Goal: Information Seeking & Learning: Learn about a topic

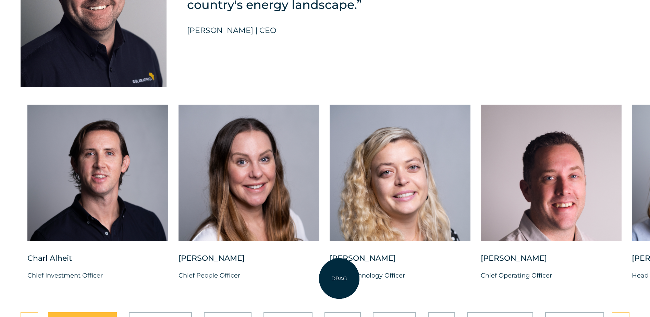
scroll to position [1679, 0]
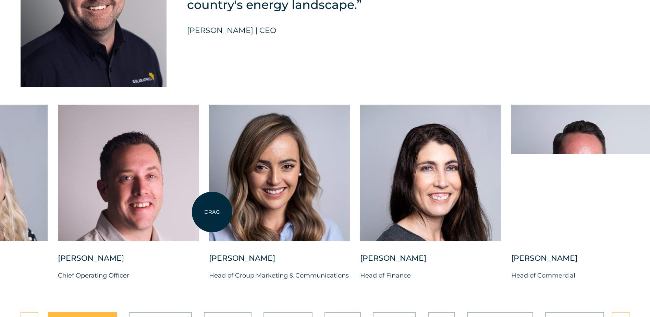
drag, startPoint x: 635, startPoint y: 203, endPoint x: 212, endPoint y: 212, distance: 422.9
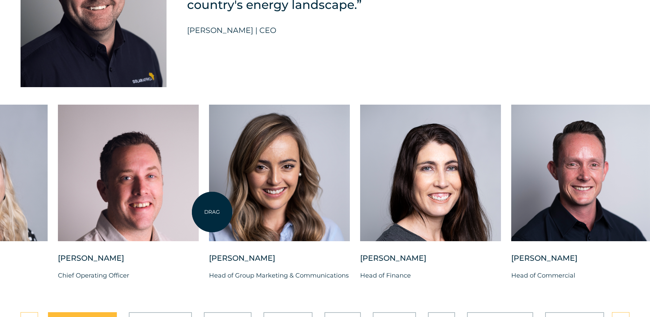
click at [212, 212] on div at bounding box center [279, 172] width 141 height 136
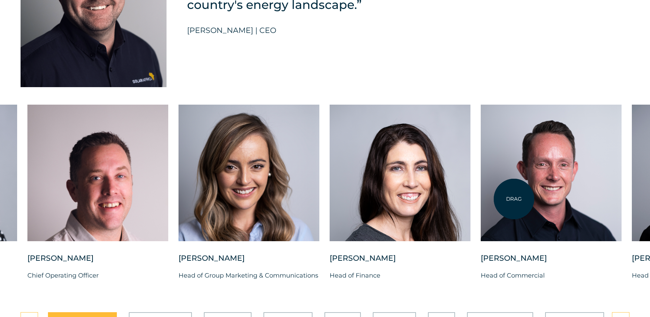
drag, startPoint x: 582, startPoint y: 197, endPoint x: 443, endPoint y: 200, distance: 139.5
click at [443, 200] on div "[PERSON_NAME] Chief Investment Officer [PERSON_NAME] Chief People Officer [PERS…" at bounding box center [179, 197] width 1264 height 187
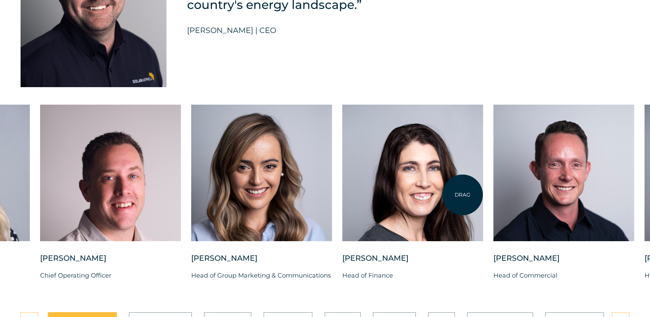
drag, startPoint x: 450, startPoint y: 199, endPoint x: 513, endPoint y: 193, distance: 64.1
click at [483, 193] on div at bounding box center [412, 172] width 141 height 136
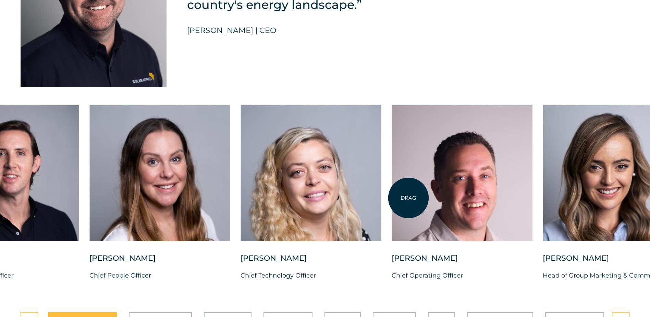
drag, startPoint x: 195, startPoint y: 208, endPoint x: 560, endPoint y: 194, distance: 365.5
click at [532, 194] on div at bounding box center [462, 172] width 141 height 136
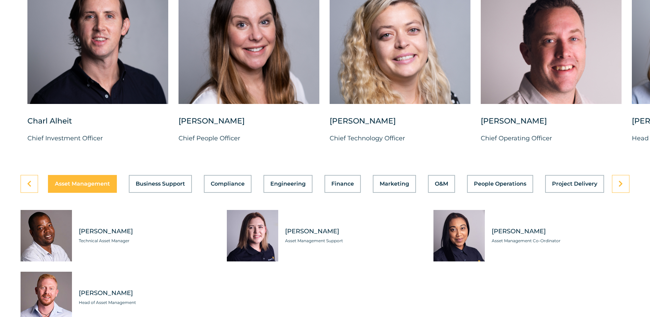
scroll to position [1850, 0]
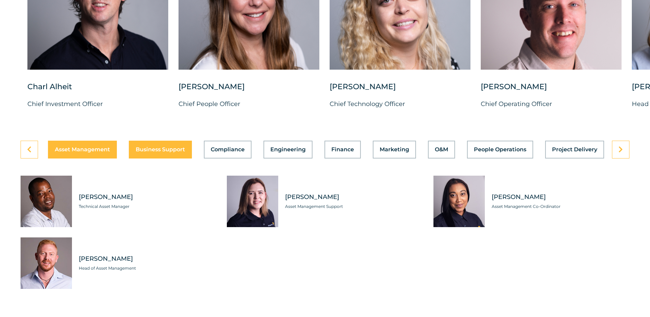
click at [161, 158] on button "Business Support" at bounding box center [160, 149] width 63 height 18
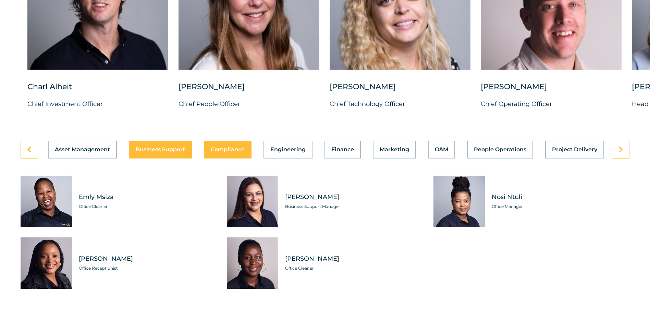
click at [214, 152] on span "Compliance" at bounding box center [228, 149] width 34 height 5
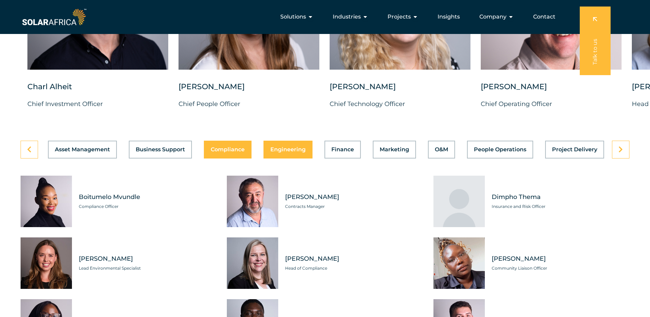
click at [273, 158] on button "Engineering" at bounding box center [287, 149] width 49 height 18
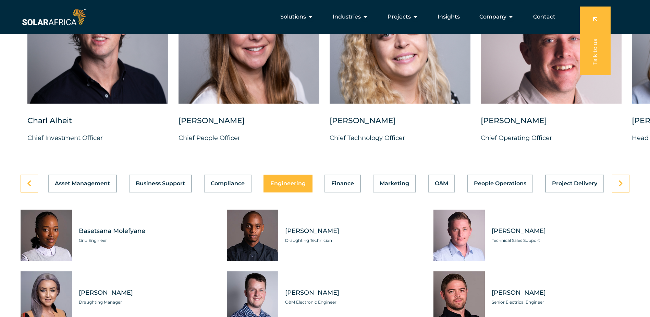
scroll to position [1738, 0]
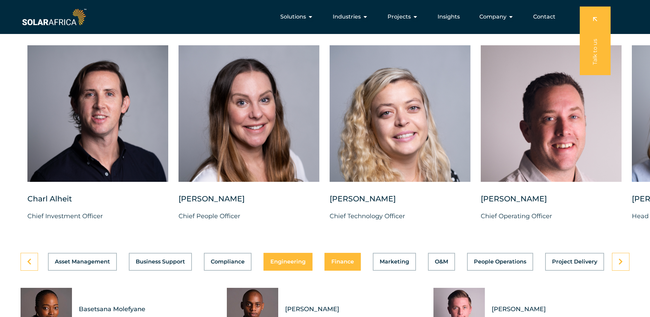
click at [338, 270] on button "Finance" at bounding box center [342, 262] width 36 height 18
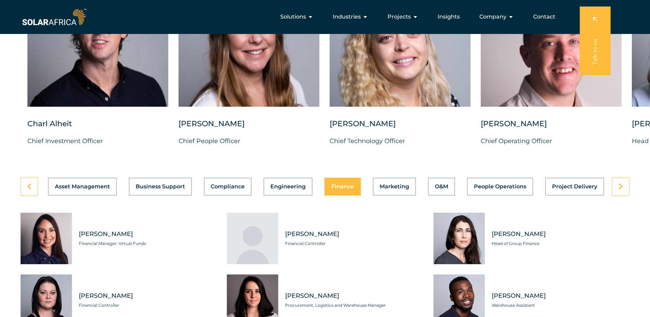
scroll to position [1787, 0]
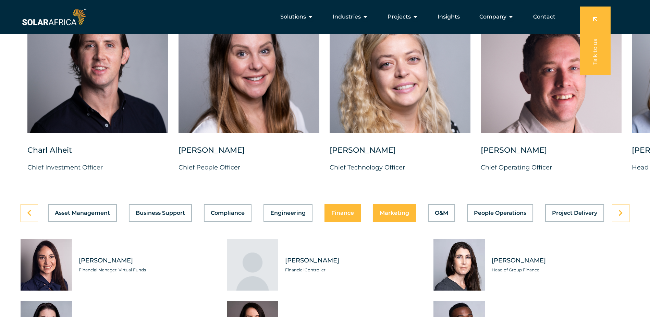
click at [408, 222] on button "Marketing" at bounding box center [394, 213] width 43 height 18
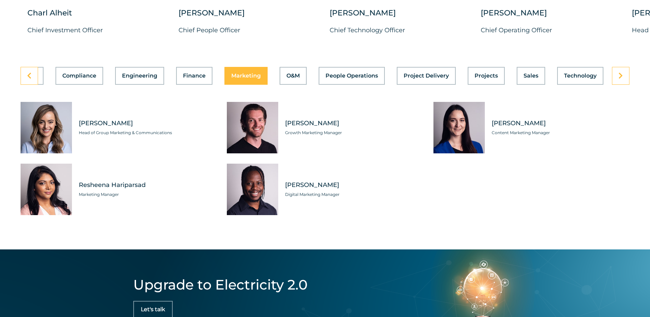
scroll to position [1893, 0]
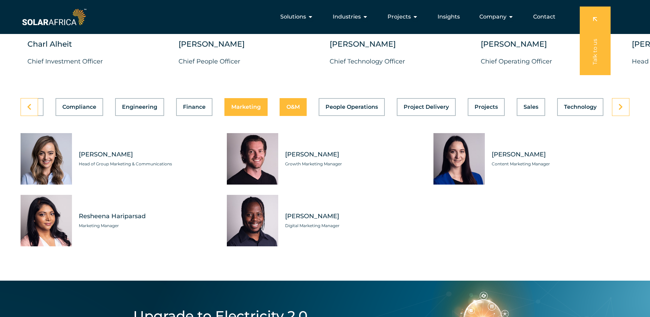
click at [292, 110] on span "O&M" at bounding box center [292, 106] width 13 height 5
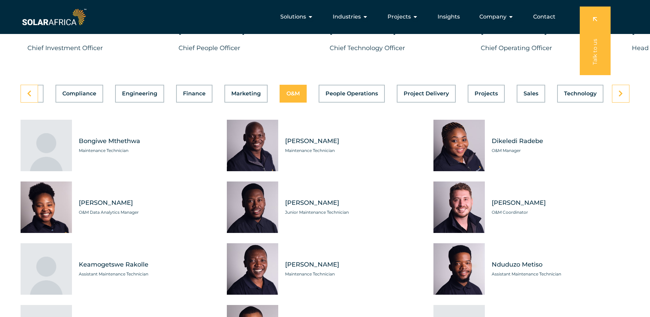
scroll to position [1899, 0]
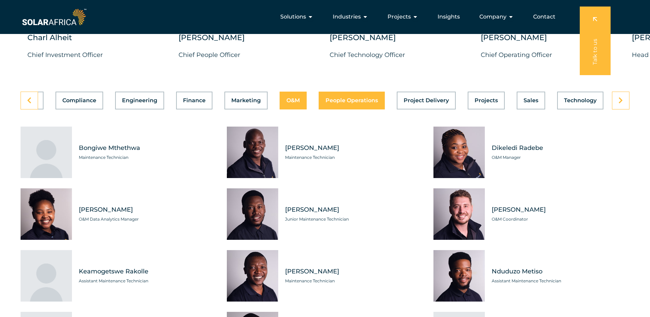
click at [368, 109] on button "People Operations" at bounding box center [352, 100] width 66 height 18
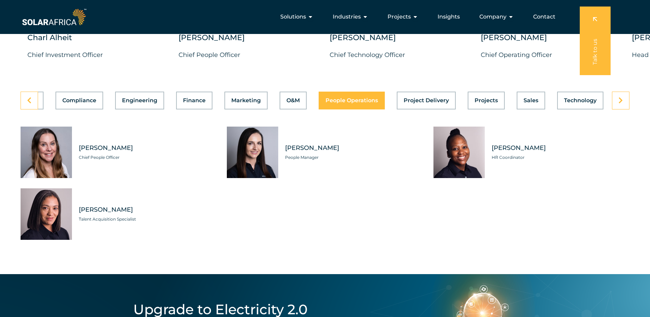
scroll to position [0, 148]
click at [412, 103] on span "Project Delivery" at bounding box center [426, 100] width 45 height 5
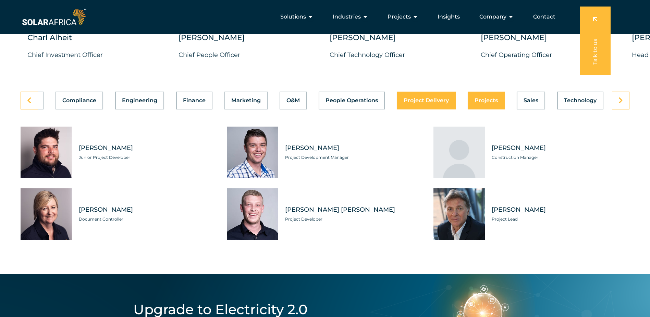
click at [485, 103] on span "Projects" at bounding box center [486, 100] width 23 height 5
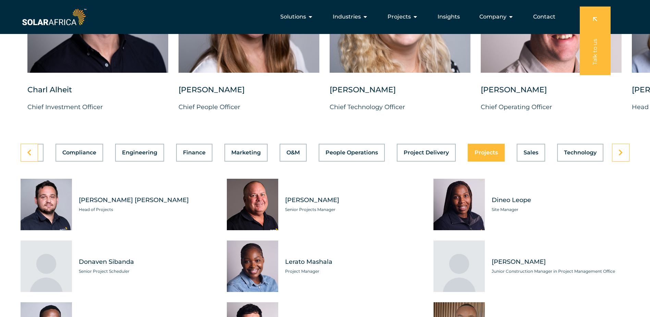
scroll to position [1815, 0]
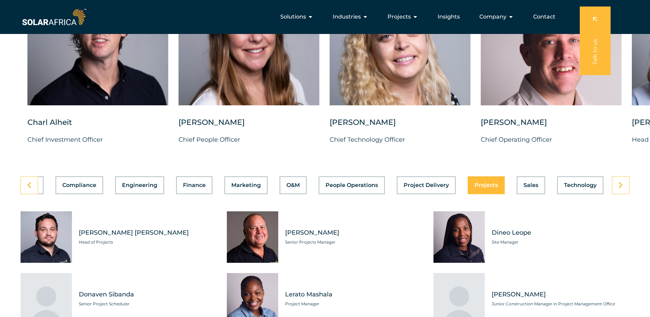
click at [532, 199] on div "Asset Management Business Support Compliance Engineering Finance Marketing O&M …" at bounding box center [325, 311] width 609 height 271
click at [533, 194] on button "Sales" at bounding box center [531, 185] width 28 height 18
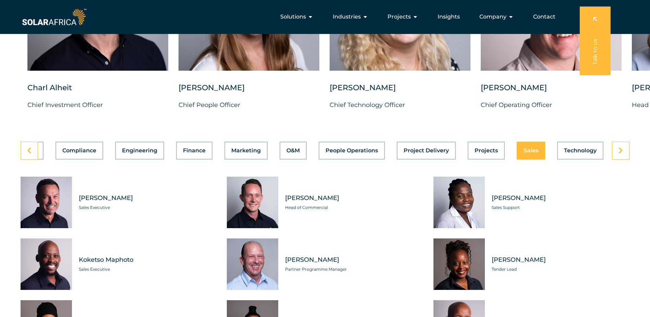
scroll to position [1849, 0]
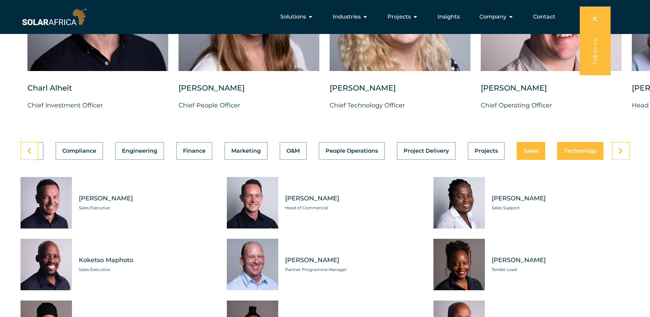
click at [569, 160] on button "Technology" at bounding box center [580, 151] width 46 height 18
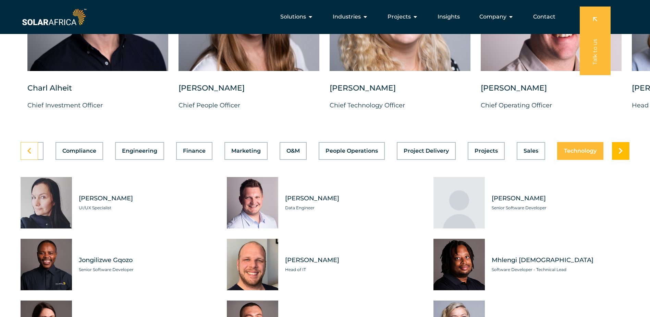
click at [618, 158] on link at bounding box center [620, 151] width 17 height 18
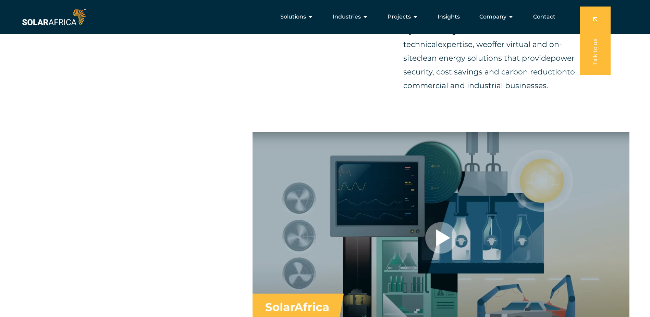
scroll to position [385, 0]
